Goal: Navigation & Orientation: Find specific page/section

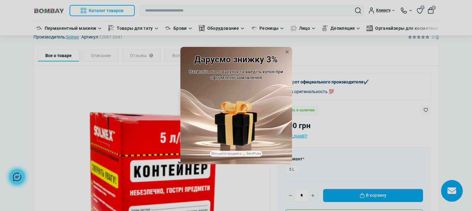
scroll to position [62, 0]
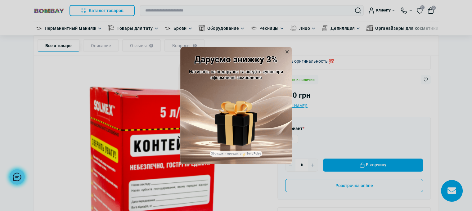
click at [286, 48] on icon at bounding box center [287, 52] width 10 height 10
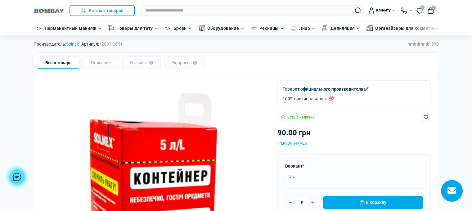
scroll to position [0, 0]
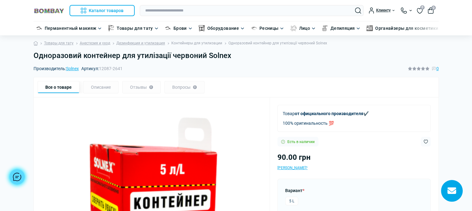
click at [190, 42] on link "Контейнеры для утилизации" at bounding box center [196, 43] width 51 height 6
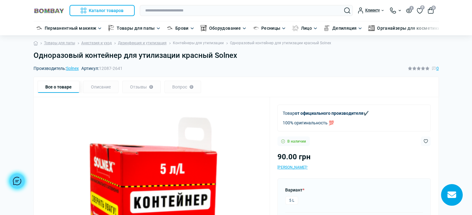
click at [195, 43] on font "Контейнеры для утилизации" at bounding box center [198, 43] width 51 height 4
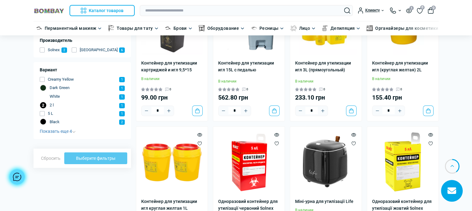
scroll to position [155, 0]
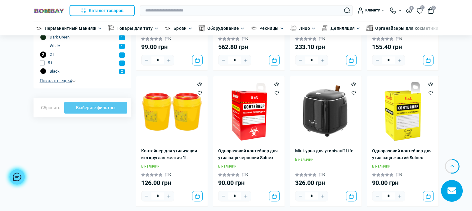
click at [60, 79] on span "Показать еще 4" at bounding box center [58, 80] width 36 height 5
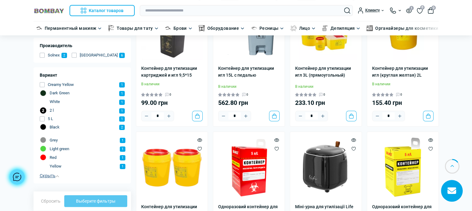
scroll to position [31, 0]
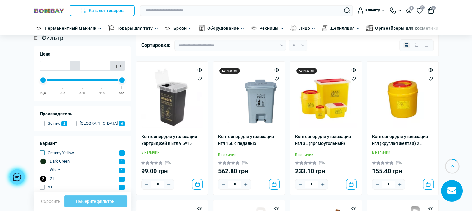
click at [42, 152] on span "button" at bounding box center [42, 152] width 5 height 5
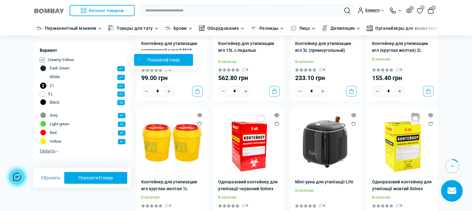
scroll to position [0, 0]
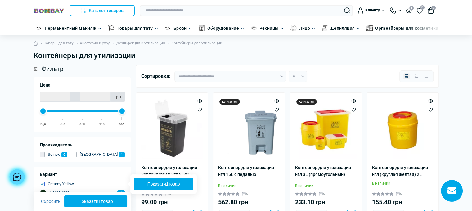
click at [146, 41] on link "Дезинфекция и утилизация" at bounding box center [140, 43] width 49 height 6
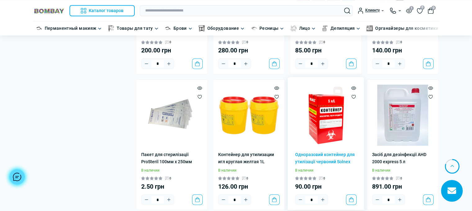
scroll to position [1178, 0]
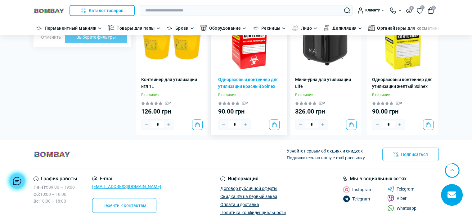
scroll to position [217, 0]
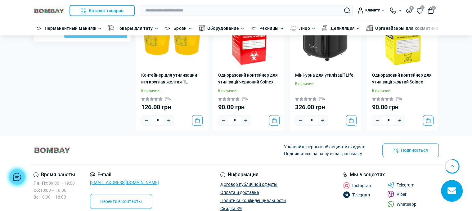
scroll to position [297, 0]
